Goal: Transaction & Acquisition: Purchase product/service

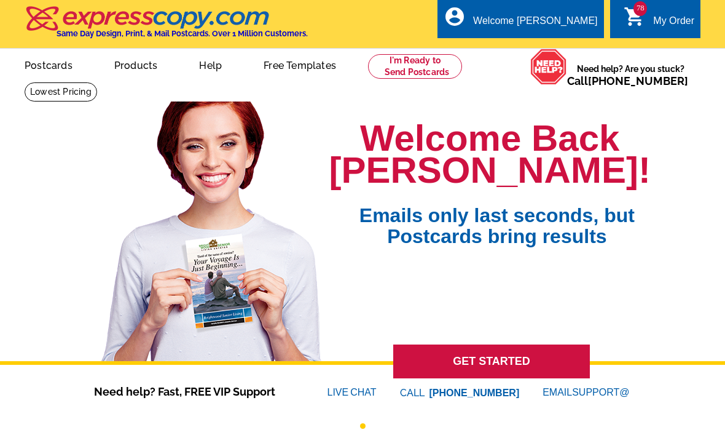
click at [660, 15] on div "My Order" at bounding box center [673, 23] width 41 height 17
click at [494, 56] on ul "picture_in_picture Postcards store_mall_directory Products keyboard_arrow_down …" at bounding box center [249, 75] width 489 height 53
click at [607, 17] on div "account_circle Welcome Lance My Account Logout 78 shopping_cart My Order" at bounding box center [565, 25] width 271 height 26
click at [667, 9] on div "78 shopping_cart My Order" at bounding box center [655, 18] width 90 height 39
click at [664, 15] on div "My Order" at bounding box center [673, 23] width 41 height 17
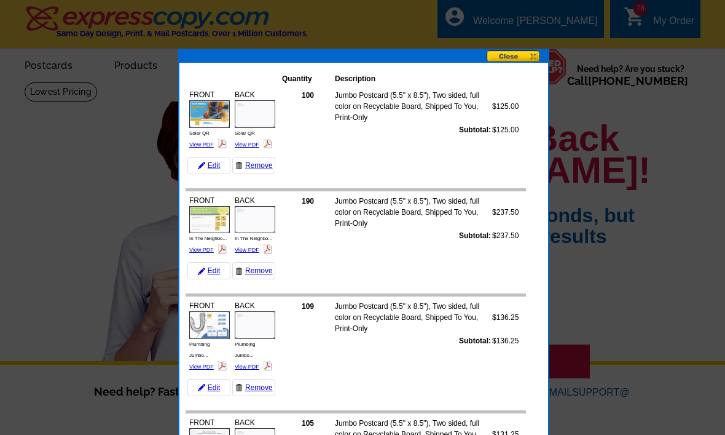
click at [201, 137] on div "FRONT Solar QR View PDF" at bounding box center [209, 119] width 44 height 65
click at [205, 157] on link "Edit" at bounding box center [208, 165] width 43 height 17
click at [203, 145] on link "View PDF" at bounding box center [201, 144] width 25 height 6
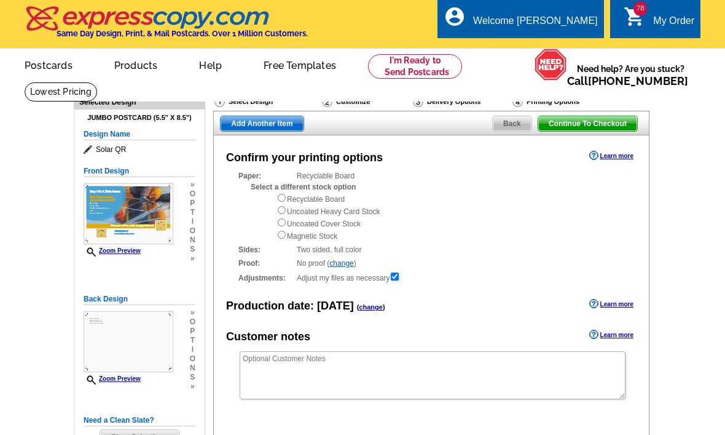
click at [649, 18] on link "78 shopping_cart My Order" at bounding box center [659, 21] width 71 height 15
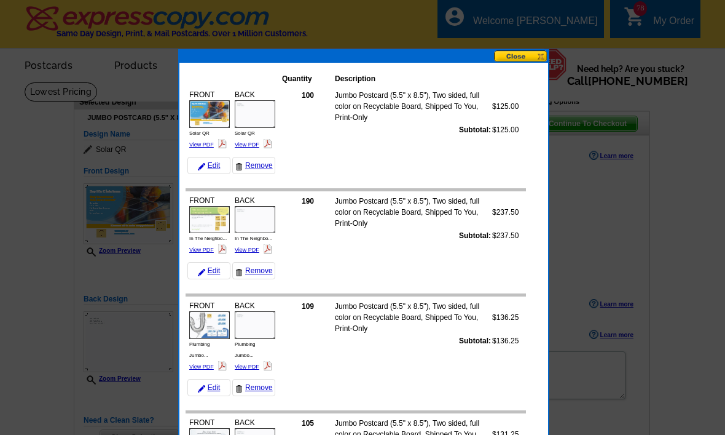
click at [226, 140] on img at bounding box center [222, 143] width 9 height 9
click at [245, 144] on link "View PDF" at bounding box center [247, 144] width 25 height 6
click at [503, 56] on button at bounding box center [521, 56] width 54 height 12
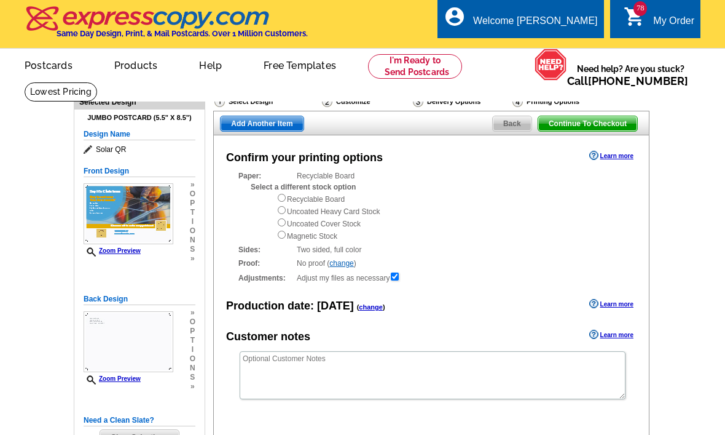
click at [264, 128] on span "Add Another Item" at bounding box center [262, 123] width 82 height 15
click at [262, 109] on div "Select Design" at bounding box center [267, 102] width 108 height 15
click at [275, 203] on div "Select a different stock option Recyclable Board Uncoated Heavy Card Stock Unco…" at bounding box center [438, 211] width 374 height 60
click at [278, 199] on input "radio" at bounding box center [282, 198] width 8 height 8
radio input "true"
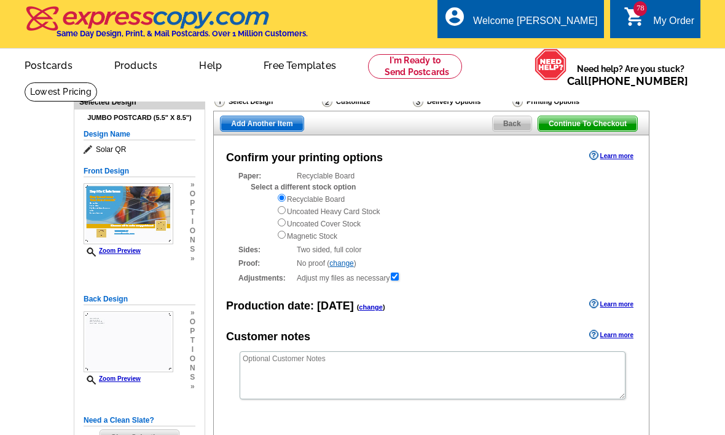
click at [272, 211] on div "Select a different stock option Recyclable Board Uncoated Heavy Card Stock Unco…" at bounding box center [438, 211] width 374 height 60
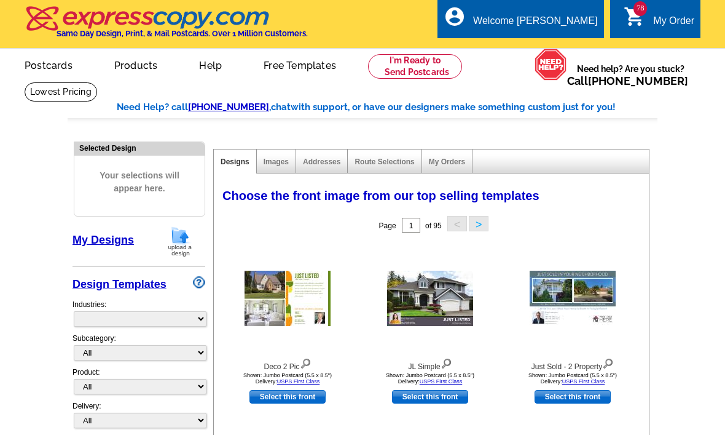
select select "785"
